Goal: Task Accomplishment & Management: Manage account settings

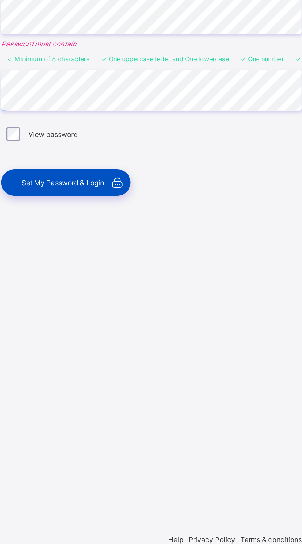
click at [176, 342] on span "Set My Password & Login" at bounding box center [154, 339] width 44 height 5
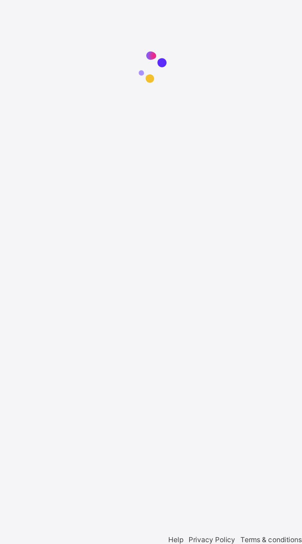
scroll to position [44, 0]
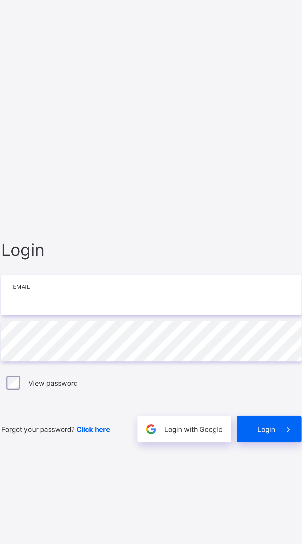
click at [136, 264] on input "email" at bounding box center [201, 254] width 160 height 22
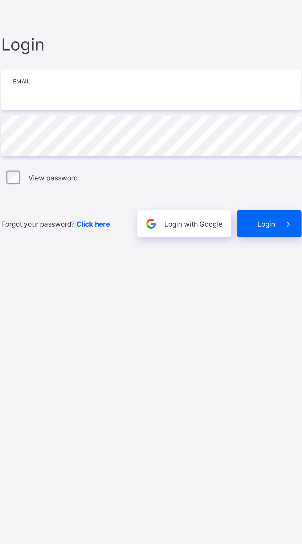
type input "**********"
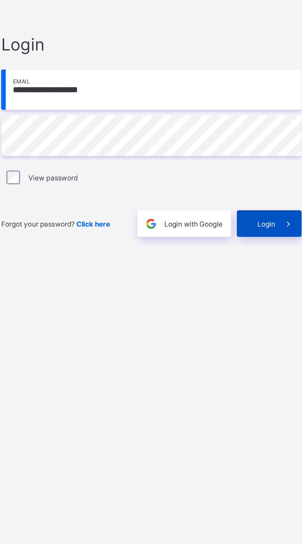
click at [267, 332] on span at bounding box center [274, 325] width 14 height 14
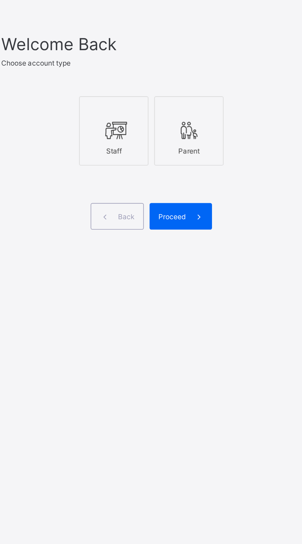
click at [183, 275] on icon at bounding box center [181, 269] width 13 height 11
click at [221, 323] on span at bounding box center [226, 315] width 14 height 14
